Goal: Navigation & Orientation: Find specific page/section

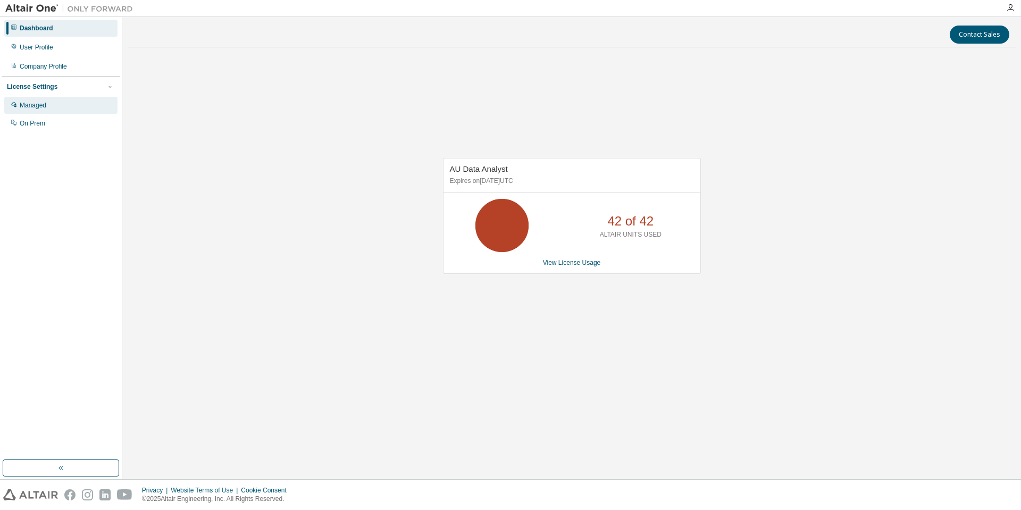
click at [43, 108] on div "Managed" at bounding box center [33, 105] width 27 height 9
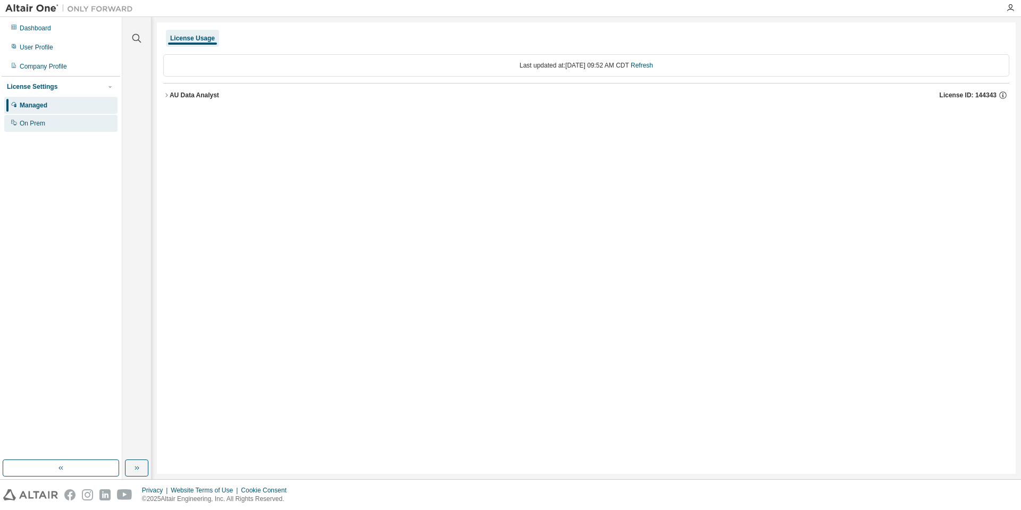
click at [37, 129] on div "On Prem" at bounding box center [60, 123] width 113 height 17
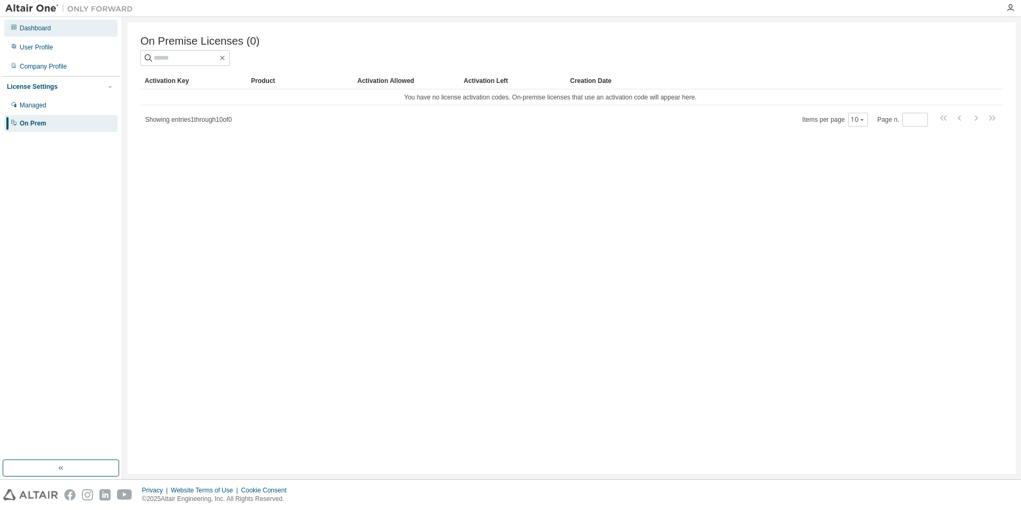
click at [41, 27] on div "Dashboard" at bounding box center [35, 28] width 31 height 9
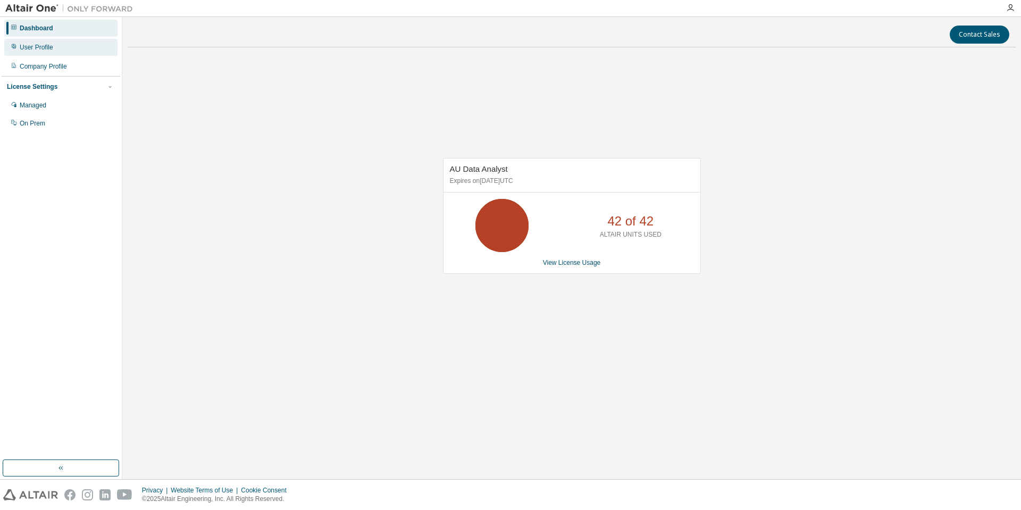
click at [39, 52] on div "User Profile" at bounding box center [60, 47] width 113 height 17
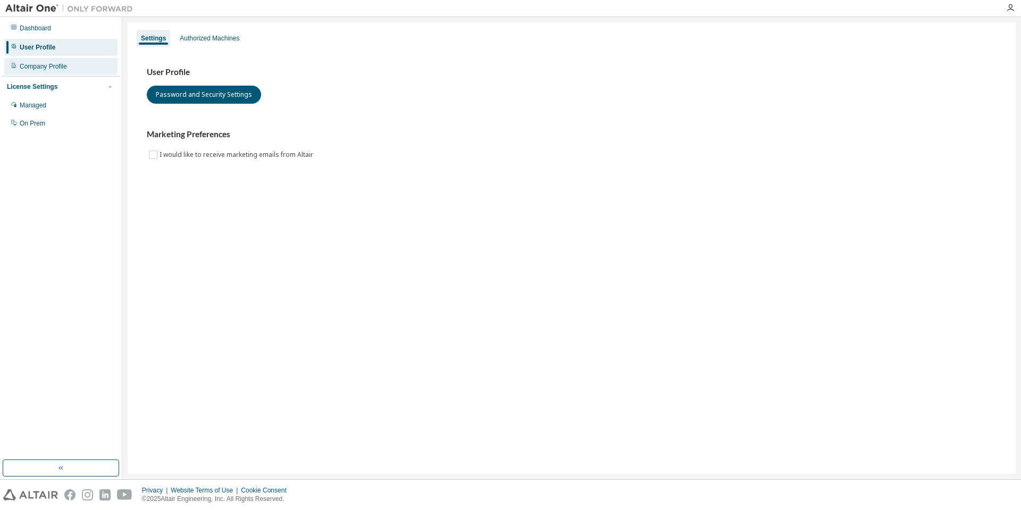
click at [55, 70] on div "Company Profile" at bounding box center [43, 66] width 47 height 9
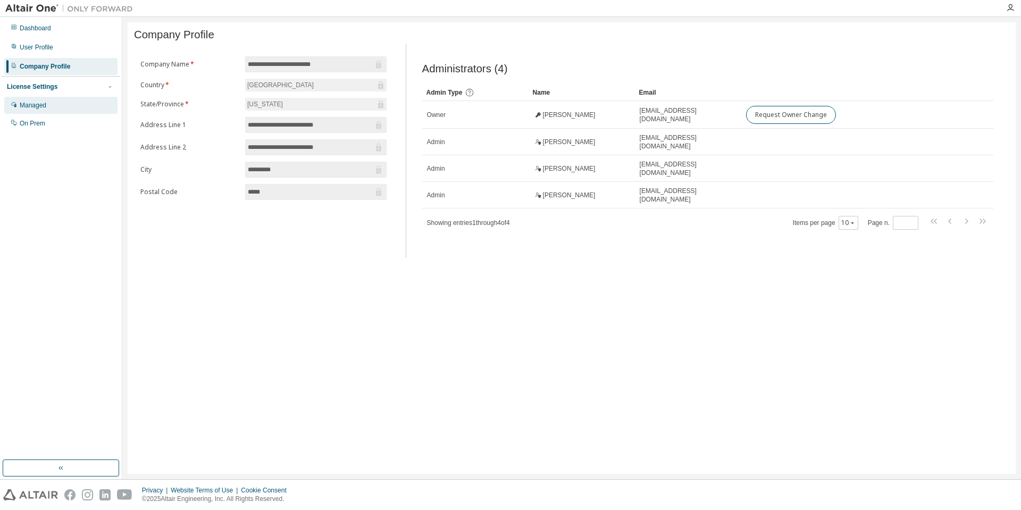
click at [39, 107] on div "Managed" at bounding box center [33, 105] width 27 height 9
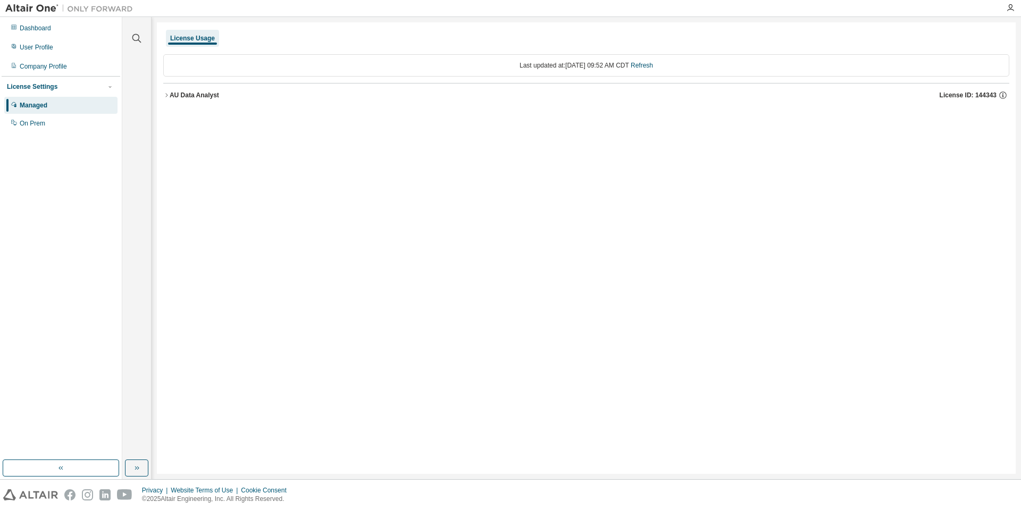
click at [165, 96] on icon "button" at bounding box center [166, 95] width 6 height 6
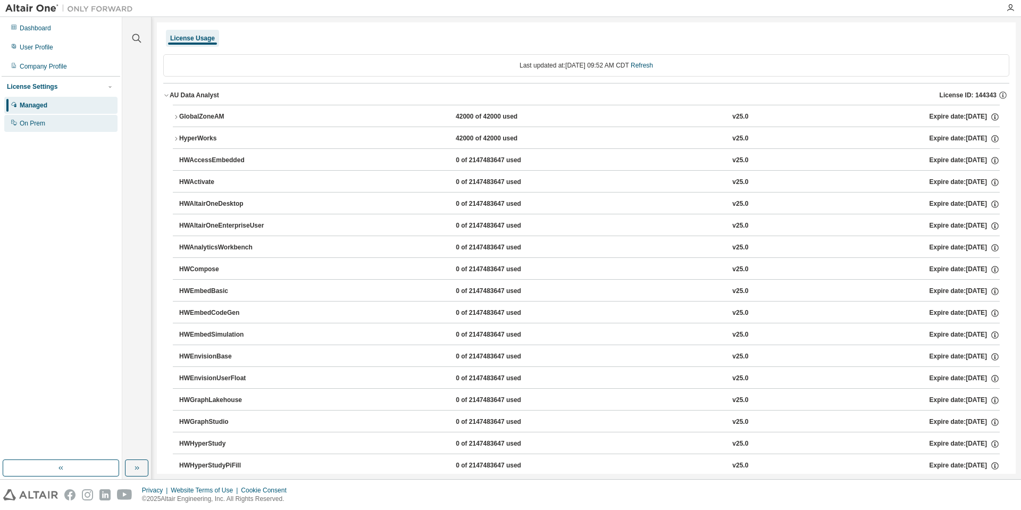
click at [28, 125] on div "On Prem" at bounding box center [33, 123] width 26 height 9
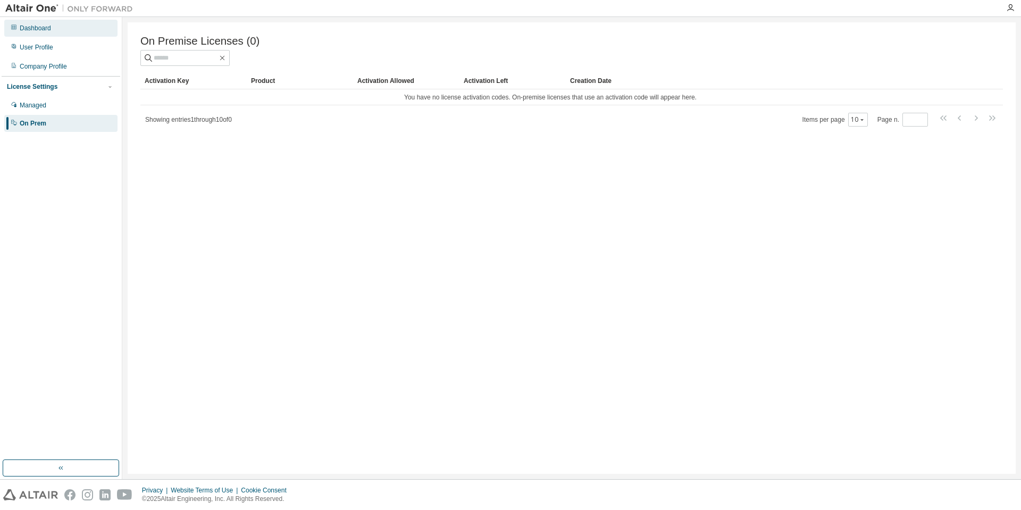
click at [39, 25] on div "Dashboard" at bounding box center [35, 28] width 31 height 9
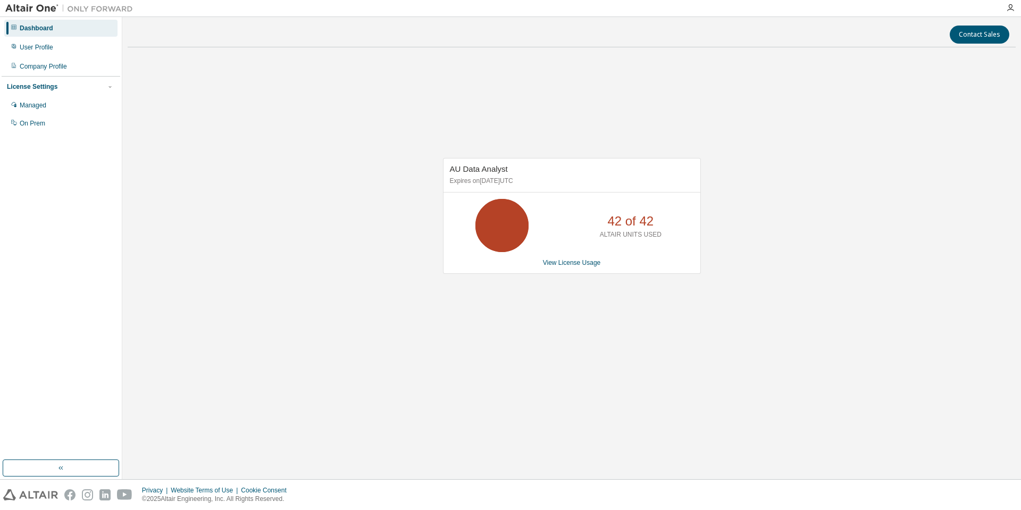
click at [830, 150] on div "AU Data Analyst Expires on November 30, 2026 UTC 42 of 42 ALTAIR UNITS USED Vie…" at bounding box center [572, 221] width 888 height 331
click at [34, 12] on img at bounding box center [71, 8] width 133 height 11
click at [1014, 9] on icon "button" at bounding box center [1010, 8] width 9 height 9
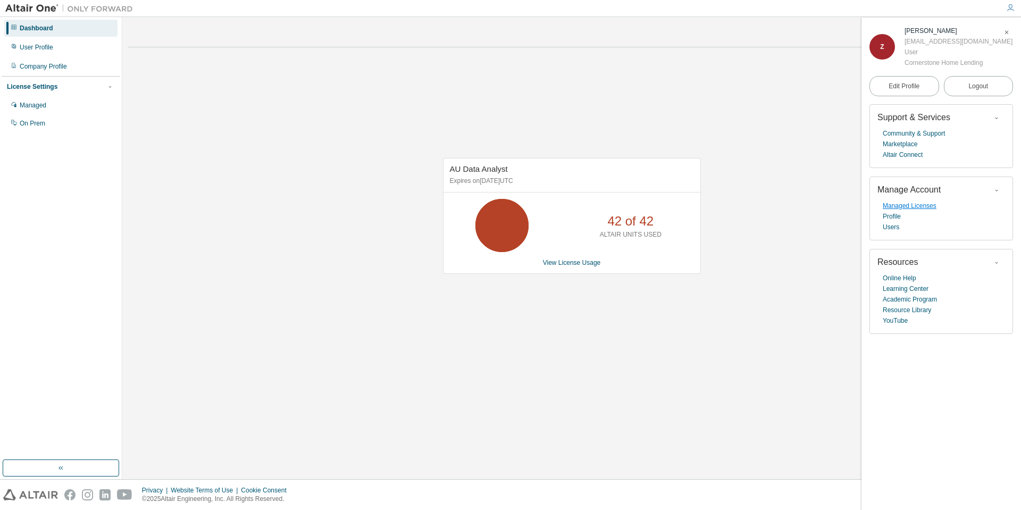
click at [920, 207] on link "Managed Licenses" at bounding box center [909, 205] width 54 height 11
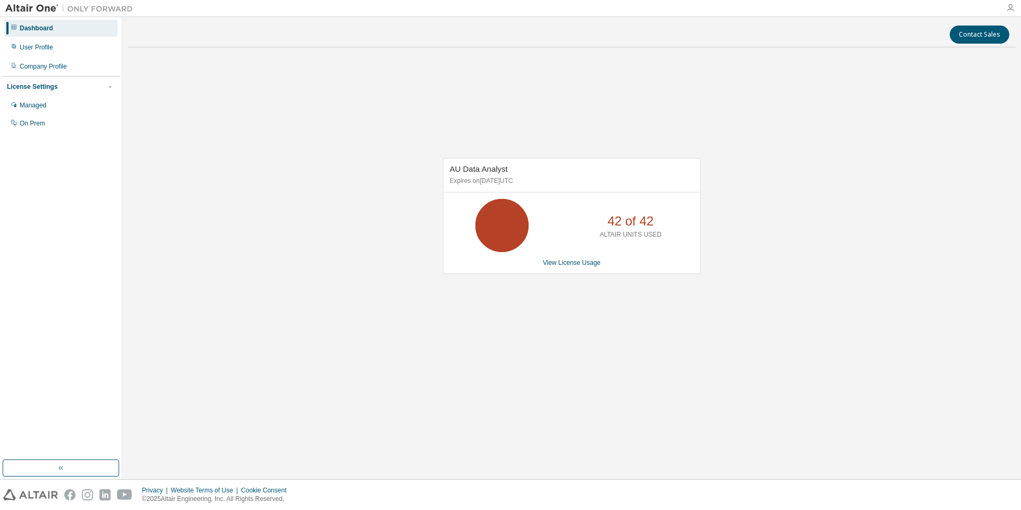
click at [1012, 11] on icon "button" at bounding box center [1010, 8] width 9 height 9
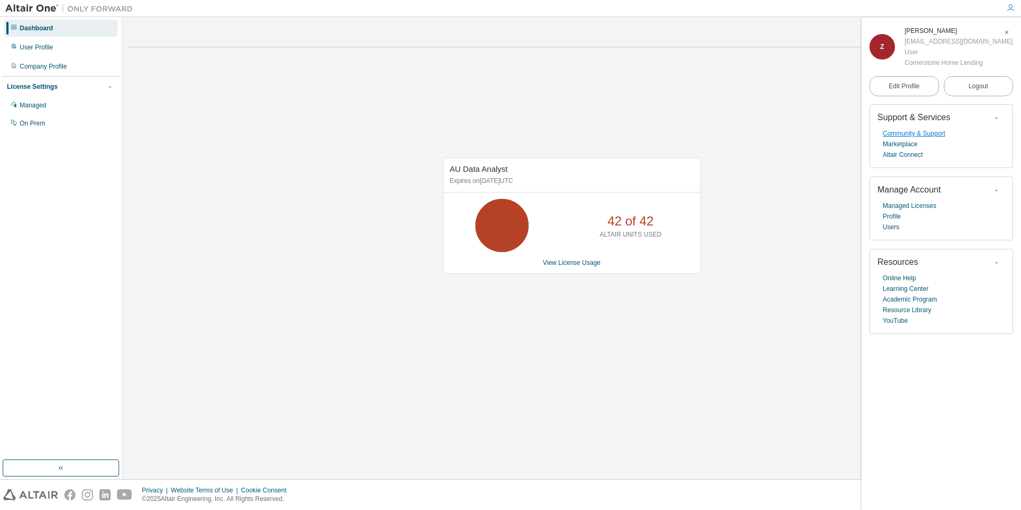
click at [913, 134] on link "Community & Support" at bounding box center [913, 133] width 62 height 11
